Goal: Task Accomplishment & Management: Manage account settings

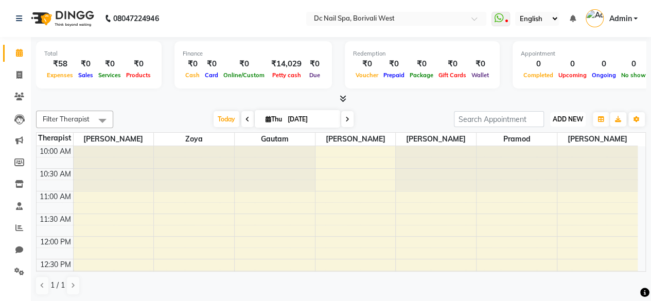
click at [565, 114] on button "ADD NEW Toggle Dropdown" at bounding box center [568, 119] width 36 height 14
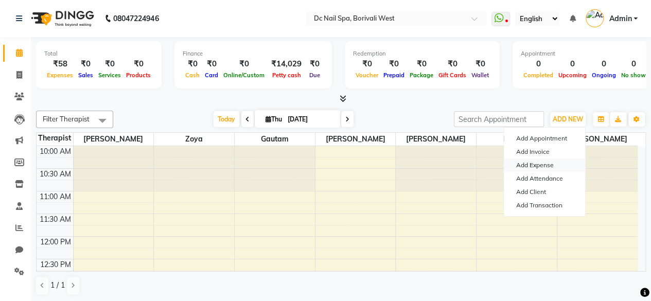
click at [542, 164] on link "Add Expense" at bounding box center [544, 164] width 81 height 13
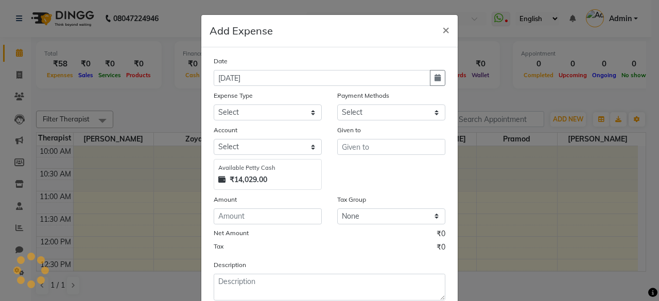
select select "1"
select select "7181"
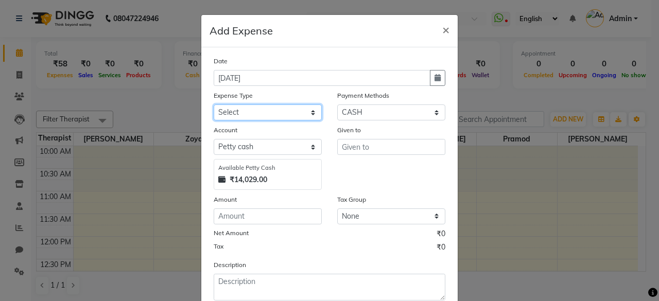
click at [283, 111] on select "Select Advance Salary Bank charges Car maintenance Cash transfer to bank Cash t…" at bounding box center [268, 112] width 108 height 16
select select "21579"
click at [214, 104] on select "Select Advance Salary Bank charges Car maintenance Cash transfer to bank Cash t…" at bounding box center [268, 112] width 108 height 16
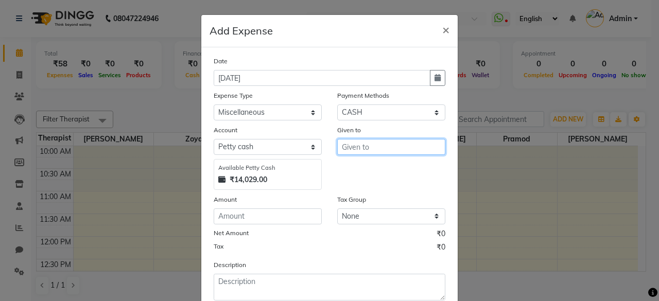
click at [378, 146] on input "text" at bounding box center [391, 147] width 108 height 16
type input "Ashish"
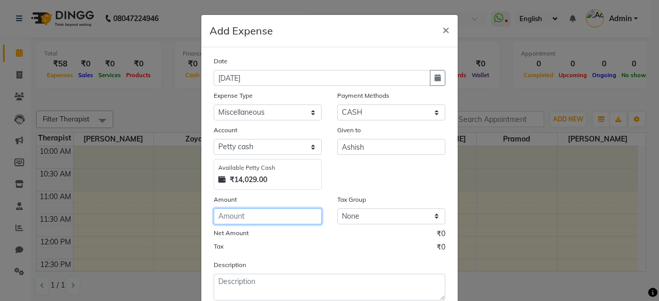
click at [271, 214] on input "number" at bounding box center [268, 216] width 108 height 16
type input "36"
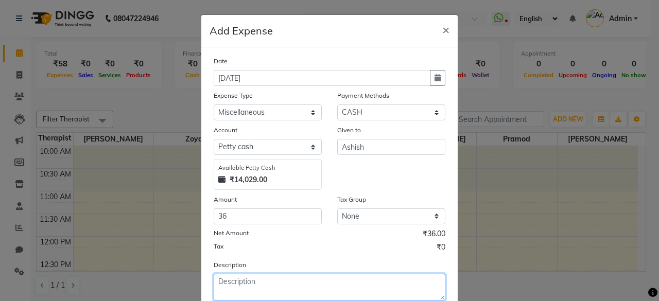
click at [255, 286] on textarea at bounding box center [330, 287] width 232 height 27
type textarea "Battery Cell for salon Pantry coffee maker drill"
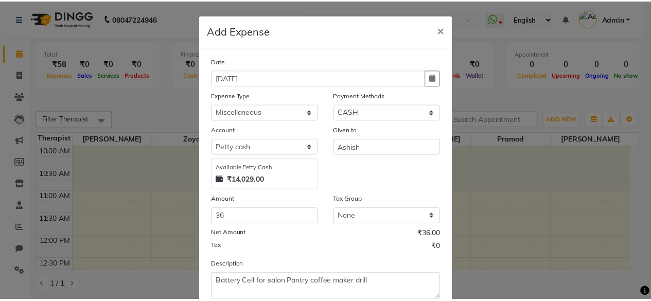
scroll to position [65, 0]
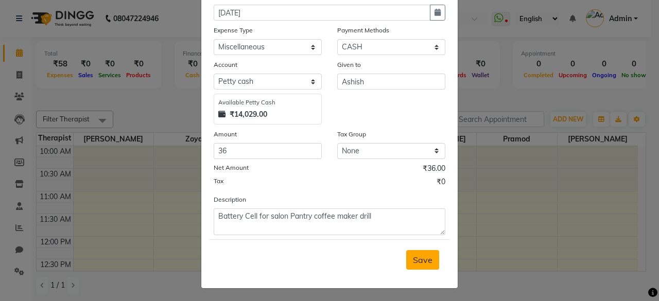
click at [425, 260] on span "Save" at bounding box center [423, 260] width 20 height 10
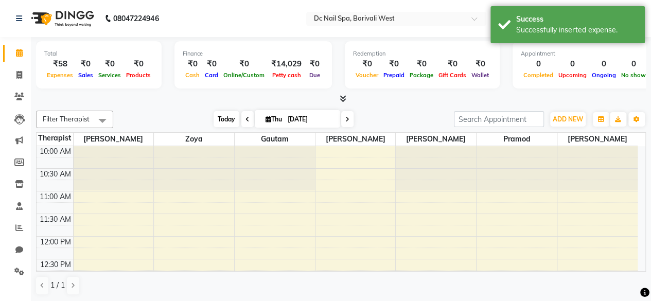
click at [220, 117] on span "Today" at bounding box center [227, 119] width 26 height 16
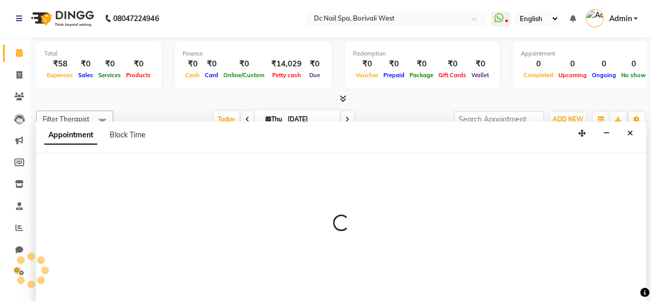
select select "82138"
select select "900"
select select "tentative"
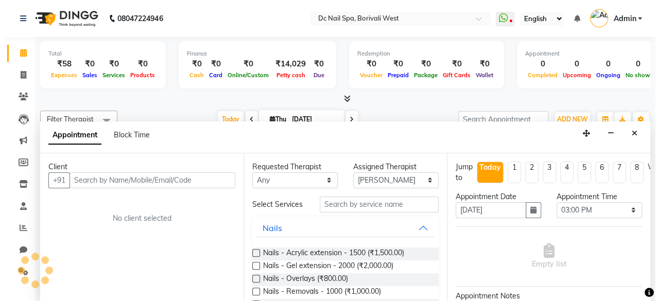
scroll to position [0, 0]
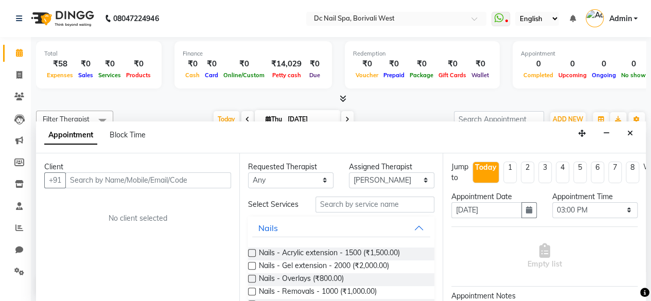
click at [208, 180] on input "text" at bounding box center [148, 180] width 166 height 16
type input "9589000900"
click at [208, 180] on span "Add Client" at bounding box center [209, 179] width 34 height 9
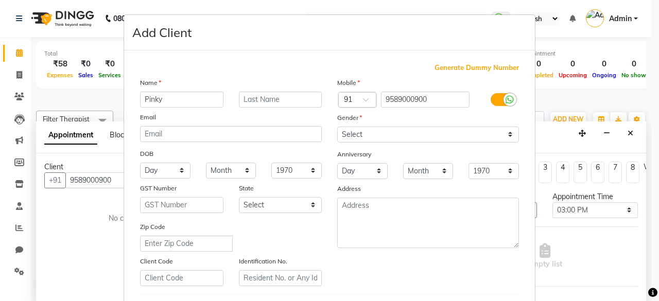
type input "Pinky"
type input "Soni"
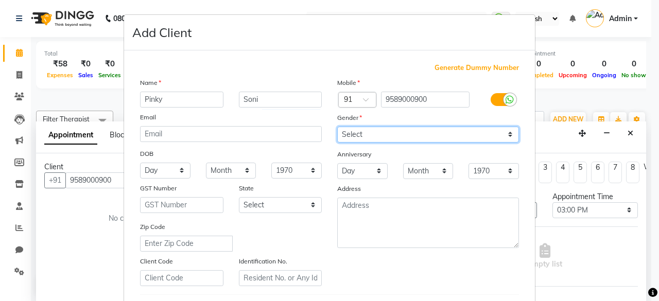
click at [411, 138] on select "Select [DEMOGRAPHIC_DATA] [DEMOGRAPHIC_DATA] Other Prefer Not To Say" at bounding box center [428, 135] width 182 height 16
select select "[DEMOGRAPHIC_DATA]"
click at [337, 127] on select "Select [DEMOGRAPHIC_DATA] [DEMOGRAPHIC_DATA] Other Prefer Not To Say" at bounding box center [428, 135] width 182 height 16
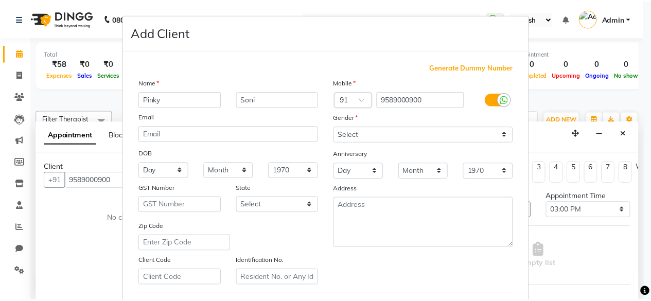
scroll to position [172, 0]
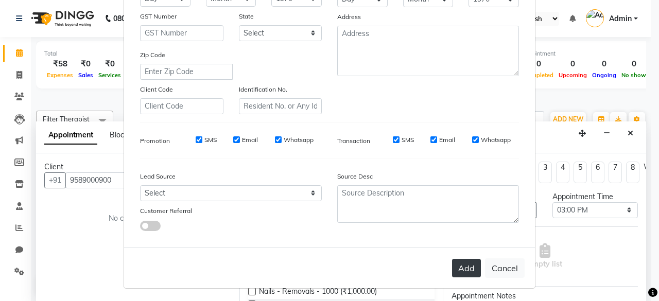
click at [463, 259] on button "Add" at bounding box center [466, 268] width 29 height 19
select select
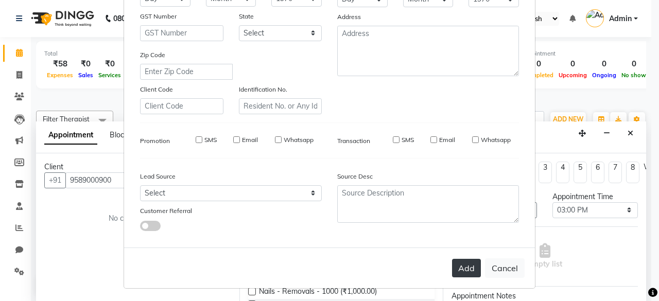
select select
checkbox input "false"
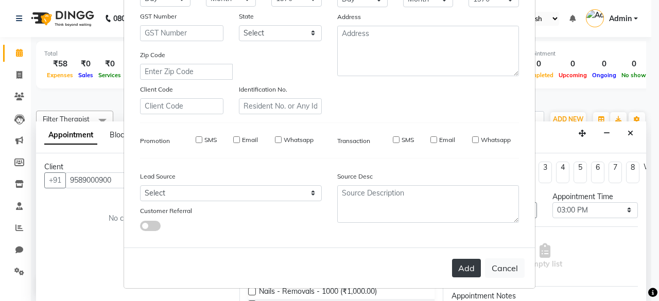
checkbox input "false"
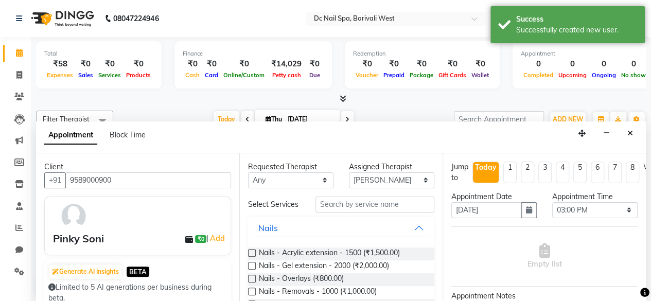
click at [251, 257] on label at bounding box center [252, 253] width 8 height 8
click at [251, 257] on input "checkbox" at bounding box center [251, 254] width 7 height 7
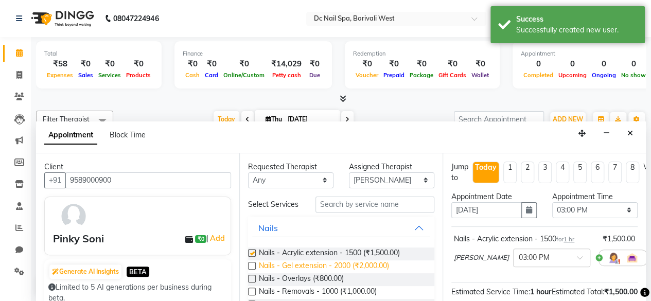
checkbox input "false"
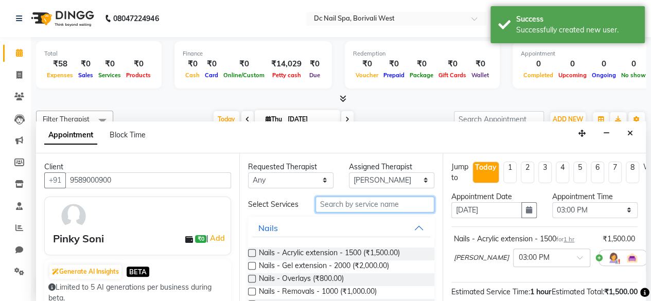
click at [365, 198] on input "text" at bounding box center [374, 205] width 119 height 16
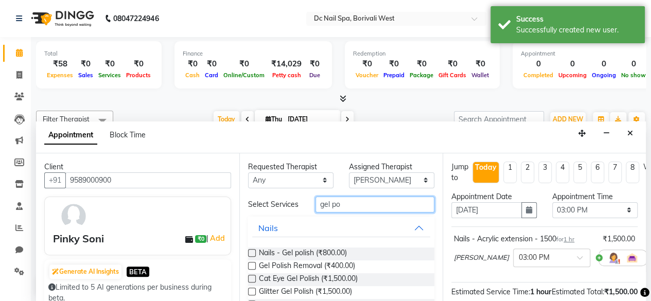
type input "gel po"
click at [251, 256] on label at bounding box center [252, 253] width 8 height 8
click at [251, 256] on input "checkbox" at bounding box center [251, 254] width 7 height 7
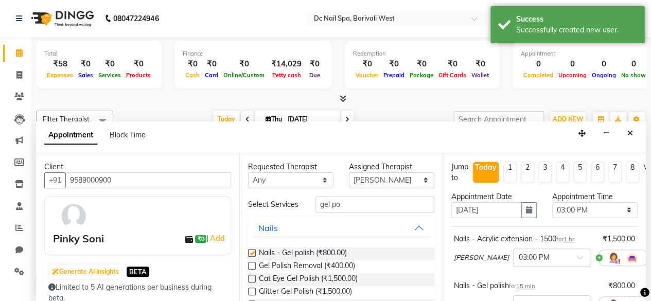
checkbox input "false"
click at [616, 231] on div "Nails - Acrylic extension - 1500 for 1 hr ₹1,500.00 [PERSON_NAME] × 03:00 PM" at bounding box center [544, 252] width 186 height 43
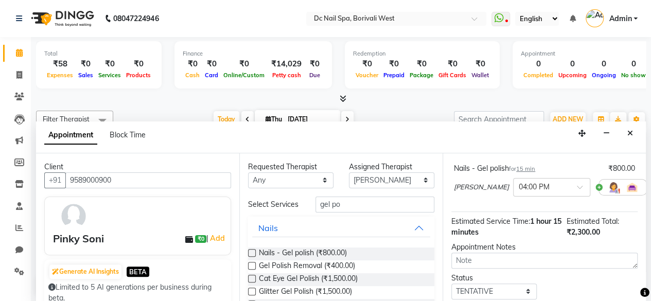
scroll to position [187, 0]
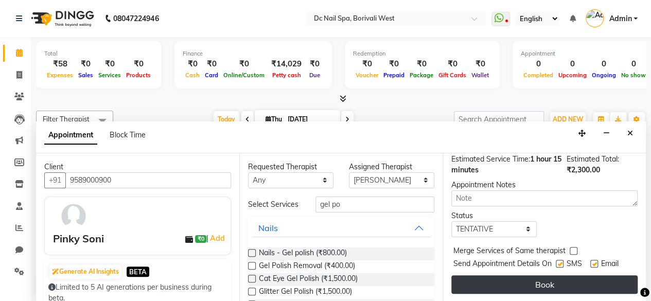
click at [592, 275] on button "Book" at bounding box center [544, 284] width 186 height 19
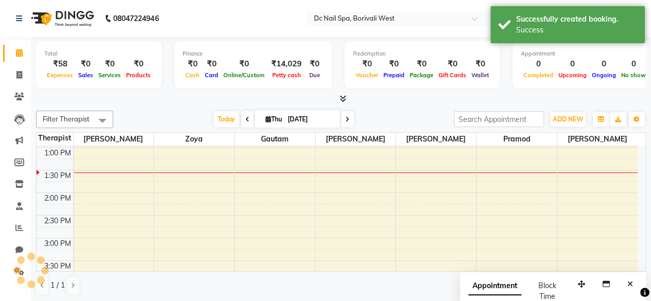
scroll to position [0, 0]
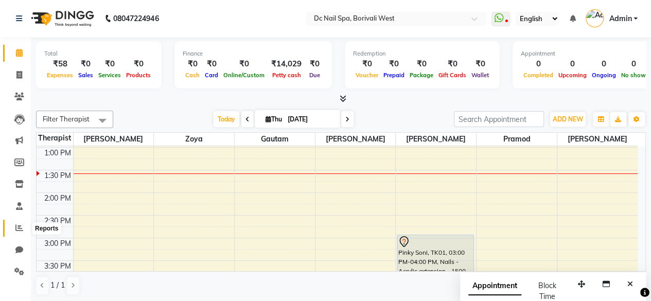
click at [22, 227] on icon at bounding box center [19, 228] width 8 height 8
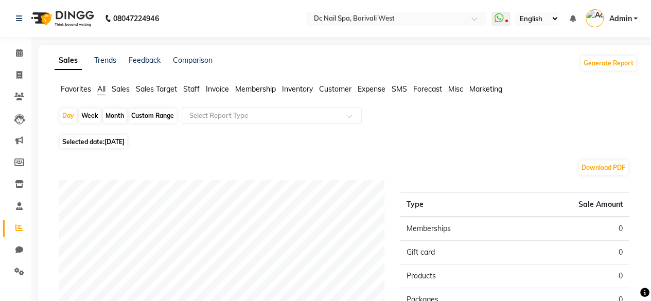
click at [125, 146] on span "Selected date: [DATE]" at bounding box center [93, 141] width 67 height 13
select select "9"
select select "2025"
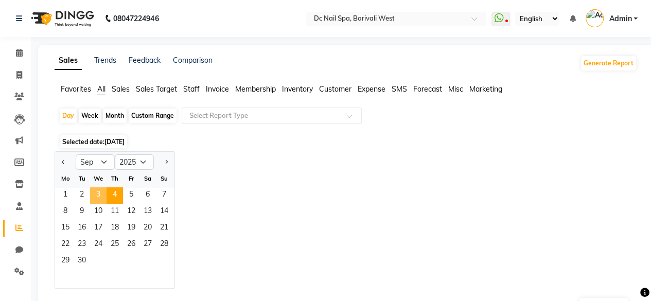
click at [101, 191] on span "3" at bounding box center [98, 195] width 16 height 16
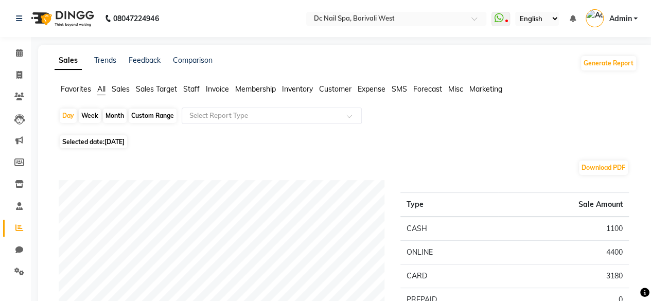
click at [105, 90] on span "All" at bounding box center [101, 88] width 8 height 9
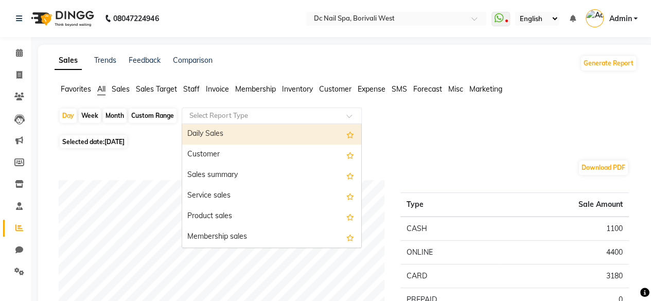
click at [235, 113] on input "text" at bounding box center [261, 116] width 148 height 10
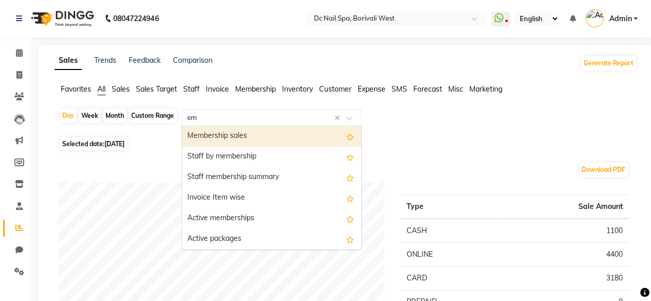
type input "e"
type input "expe"
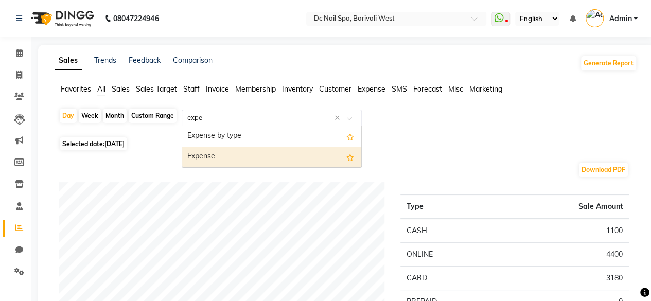
click at [235, 157] on div "Expense" at bounding box center [271, 157] width 179 height 21
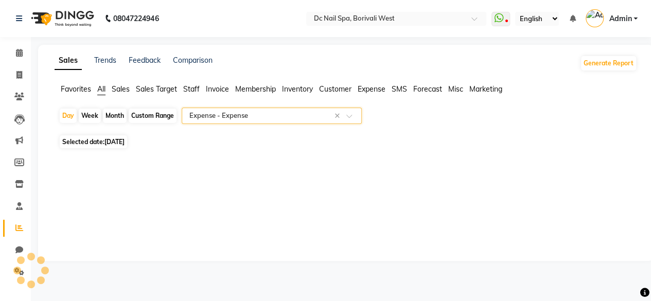
select select "filtered_report"
select select "csv"
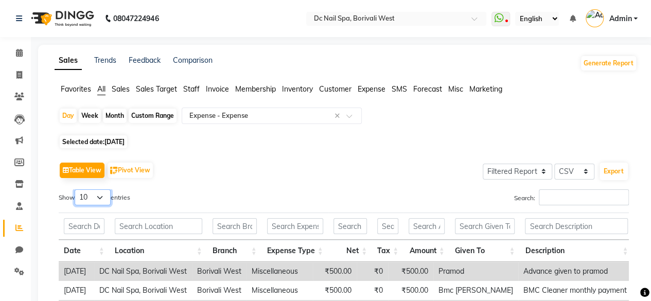
click at [103, 199] on select "10 25 50 100" at bounding box center [93, 197] width 36 height 16
select select "100"
click at [76, 189] on select "10 25 50 100" at bounding box center [93, 197] width 36 height 16
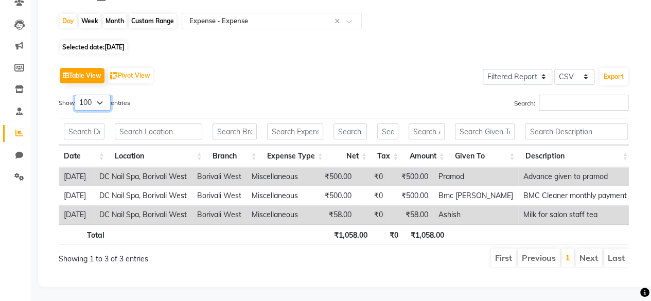
scroll to position [109, 0]
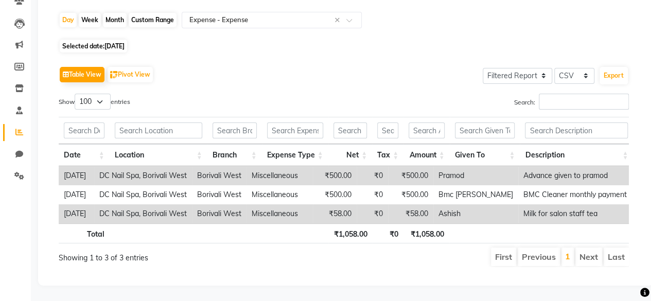
click at [125, 42] on span "[DATE]" at bounding box center [114, 46] width 20 height 8
select select "9"
select select "2025"
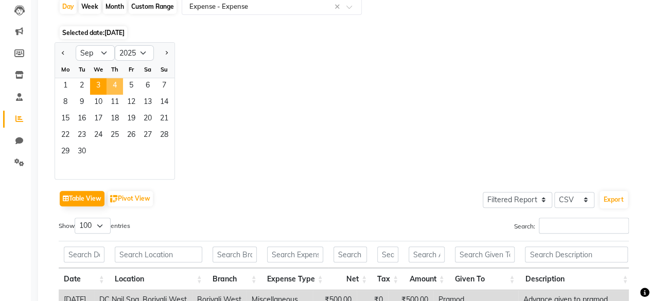
click at [115, 86] on span "4" at bounding box center [115, 86] width 16 height 16
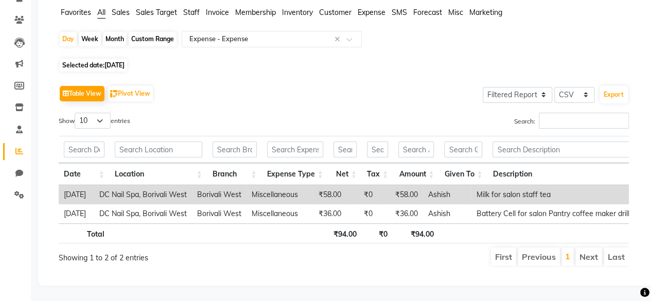
scroll to position [91, 0]
click at [100, 113] on select "10 25 50 100" at bounding box center [93, 121] width 36 height 16
select select "100"
click at [76, 113] on select "10 25 50 100" at bounding box center [93, 121] width 36 height 16
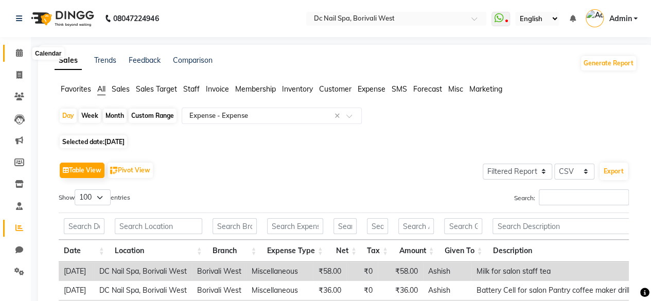
click at [27, 51] on span at bounding box center [19, 53] width 18 height 12
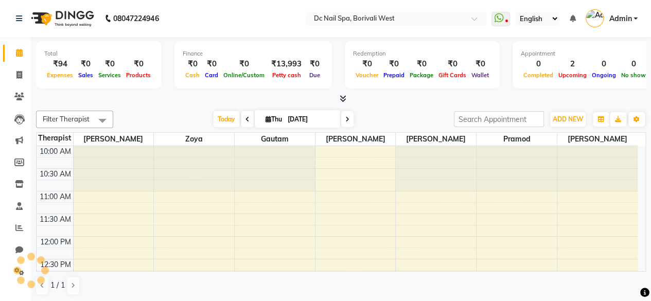
scroll to position [134, 0]
